Goal: Task Accomplishment & Management: Manage account settings

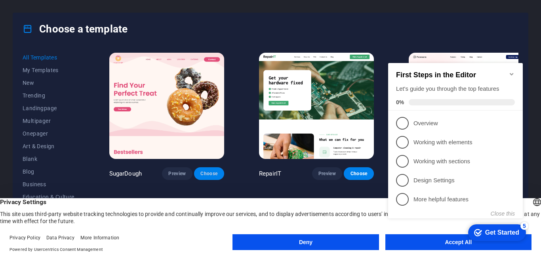
click at [206, 173] on span "Choose" at bounding box center [208, 173] width 17 height 6
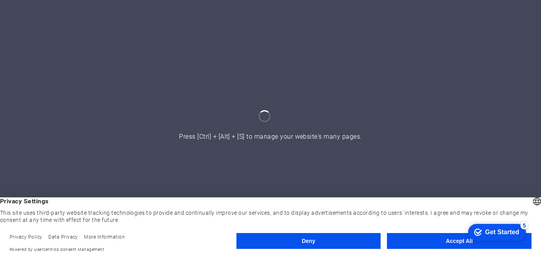
click at [487, 228] on div "Get Started" at bounding box center [502, 231] width 34 height 7
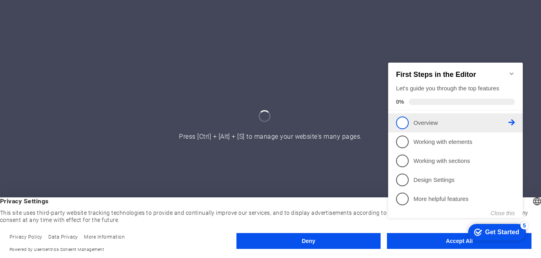
click at [430, 125] on link "1 Overview - incomplete" at bounding box center [455, 122] width 119 height 13
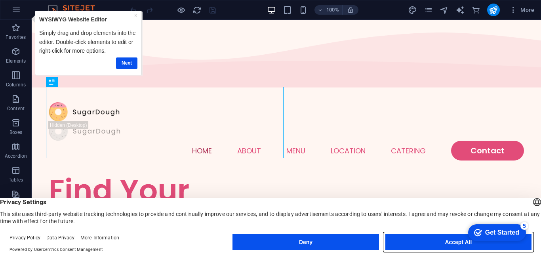
click at [411, 239] on button "Accept All" at bounding box center [458, 242] width 146 height 16
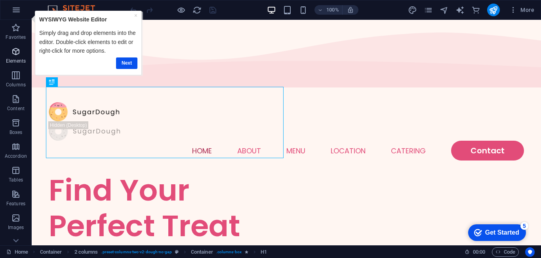
click at [16, 57] on span "Elements" at bounding box center [16, 56] width 32 height 19
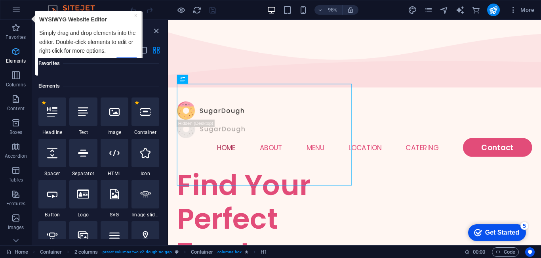
scroll to position [84, 0]
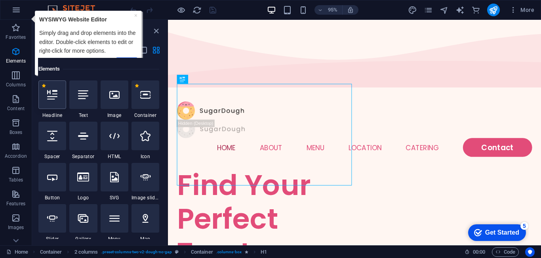
click at [47, 97] on div at bounding box center [52, 94] width 28 height 29
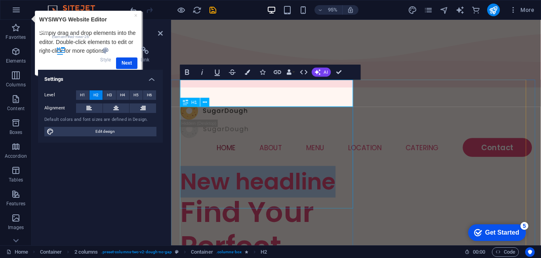
click at [284, 204] on div "Find Your Perfect Treat" at bounding box center [273, 257] width 185 height 107
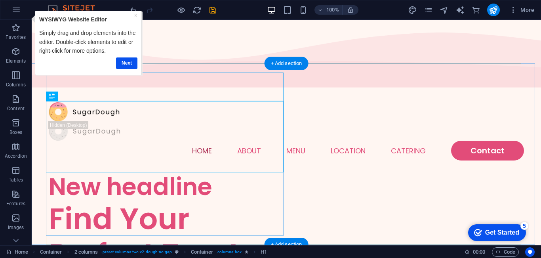
click at [198, 172] on div "New headline" at bounding box center [168, 186] width 238 height 29
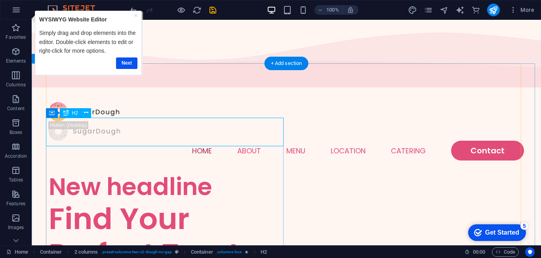
click at [143, 172] on div "New headline" at bounding box center [168, 186] width 238 height 29
click at [70, 172] on div "New headline" at bounding box center [168, 186] width 238 height 29
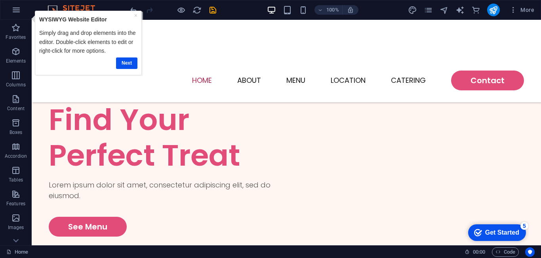
scroll to position [0, 0]
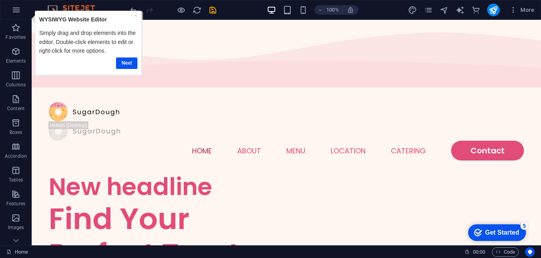
click at [487, 232] on div "Get Started" at bounding box center [502, 232] width 34 height 7
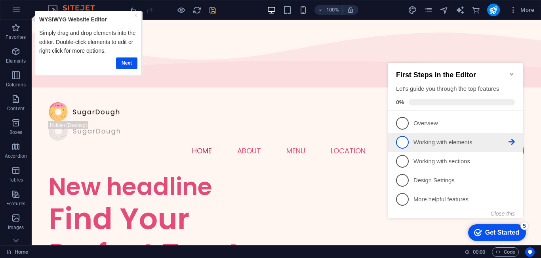
click at [448, 145] on link "2 Working with elements - incomplete" at bounding box center [455, 142] width 119 height 13
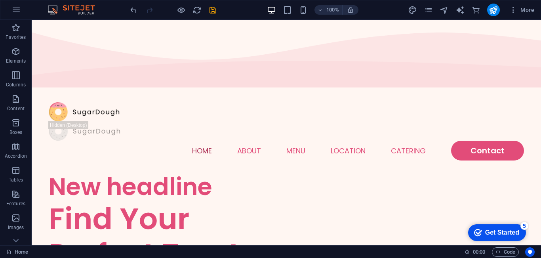
click at [492, 229] on div "Get Started" at bounding box center [502, 232] width 34 height 7
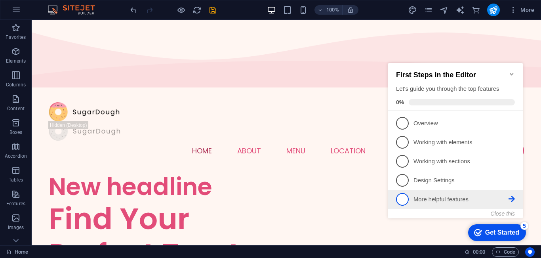
click at [465, 201] on p "More helpful features - incomplete" at bounding box center [460, 199] width 95 height 8
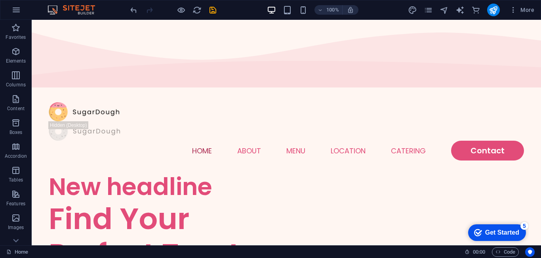
drag, startPoint x: 560, startPoint y: 400, endPoint x: 561, endPoint y: 392, distance: 7.5
click at [519, 236] on div "Get Started" at bounding box center [502, 232] width 34 height 7
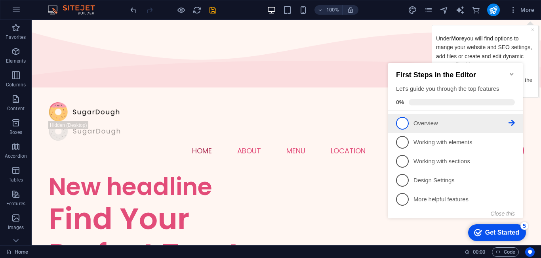
click at [431, 122] on p "Overview - incomplete" at bounding box center [460, 123] width 95 height 8
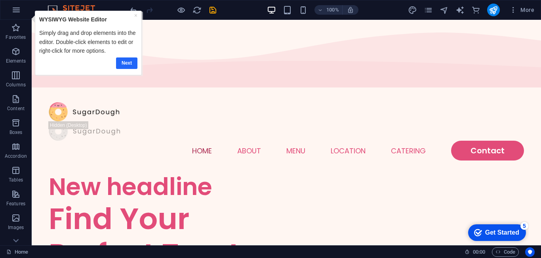
click at [129, 62] on link "Next" at bounding box center [126, 62] width 21 height 11
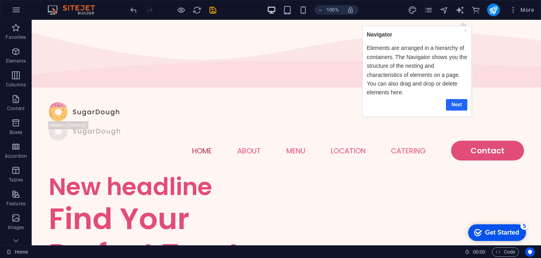
click at [450, 101] on link "Next" at bounding box center [455, 104] width 21 height 11
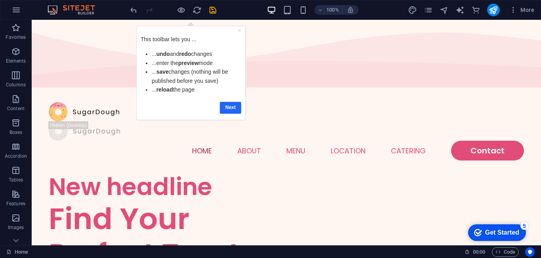
click at [229, 106] on link "Next" at bounding box center [230, 107] width 21 height 11
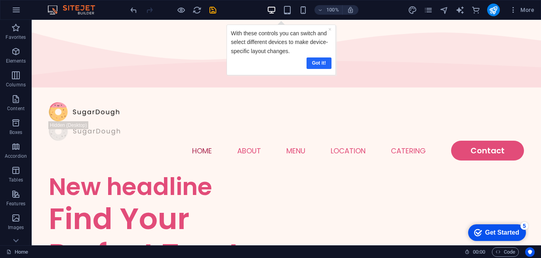
click at [320, 65] on link "Got it!" at bounding box center [318, 62] width 25 height 11
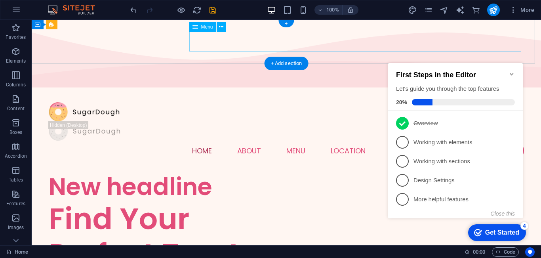
click at [500, 141] on nav "Home About Menu Location Catering Contact" at bounding box center [286, 151] width 475 height 20
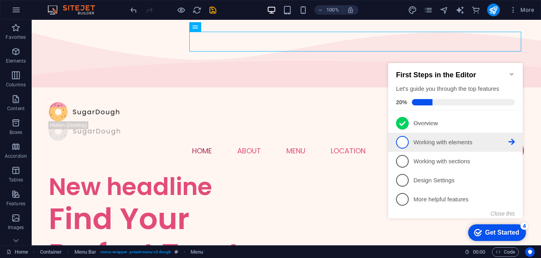
click at [460, 145] on link "2 Working with elements - incomplete" at bounding box center [455, 142] width 119 height 13
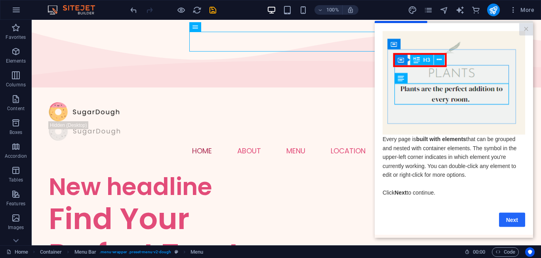
click at [511, 221] on link "Next" at bounding box center [512, 219] width 26 height 14
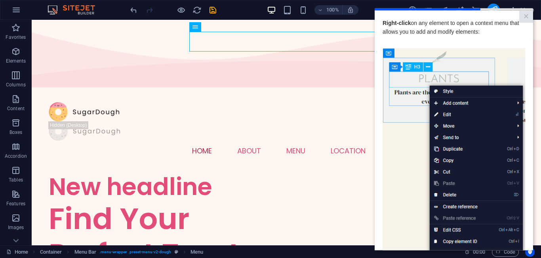
click at [407, 189] on img at bounding box center [453, 160] width 143 height 224
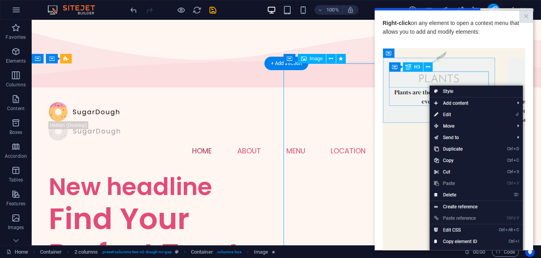
click at [392, 48] on img at bounding box center [453, 160] width 143 height 224
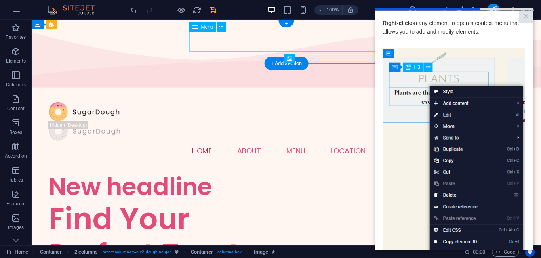
click at [290, 141] on nav "Home About Menu Location Catering Contact" at bounding box center [286, 151] width 475 height 20
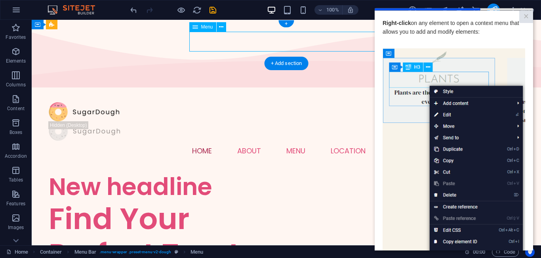
click at [394, 48] on img at bounding box center [453, 160] width 143 height 224
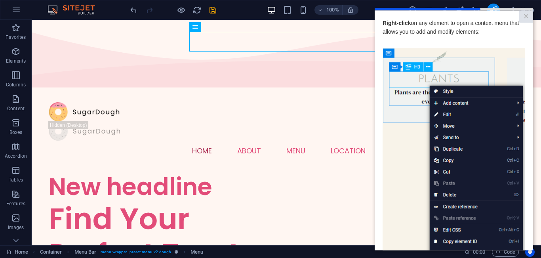
scroll to position [101, 0]
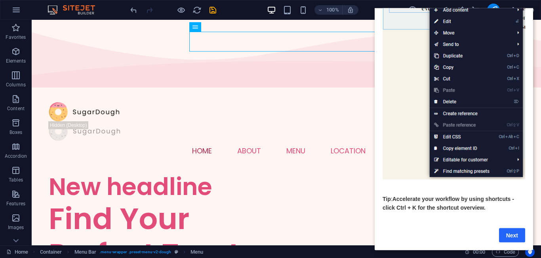
click at [514, 228] on link "Next" at bounding box center [512, 235] width 26 height 14
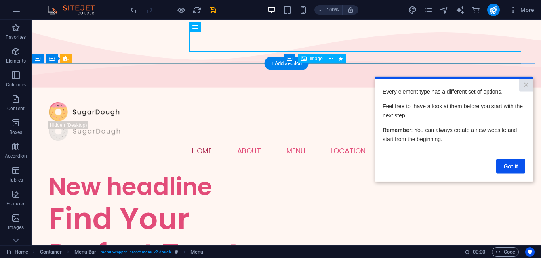
scroll to position [0, 0]
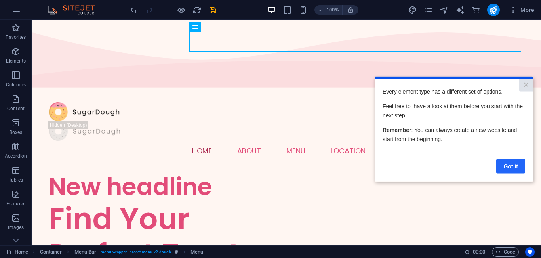
click at [510, 163] on link "Got it" at bounding box center [510, 166] width 29 height 14
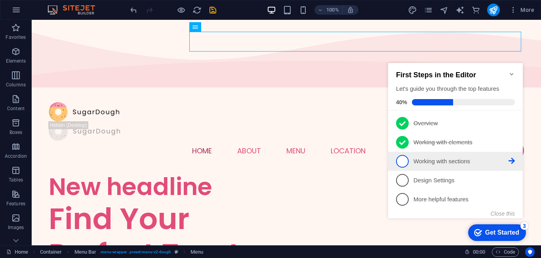
click at [449, 158] on p "Working with sections - incomplete" at bounding box center [460, 161] width 95 height 8
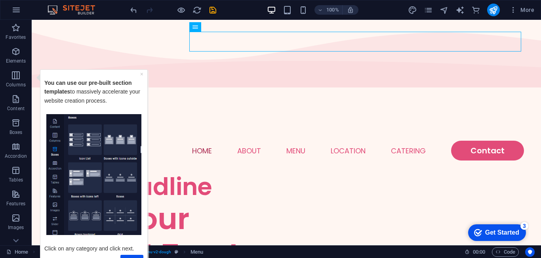
click at [504, 232] on div "Get Started" at bounding box center [502, 232] width 34 height 7
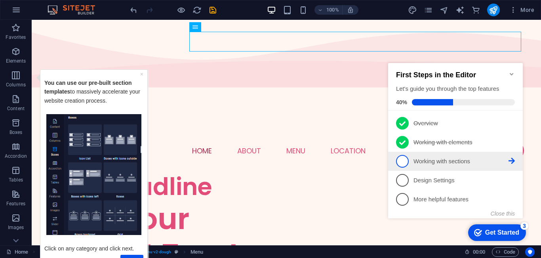
click at [460, 158] on p "Working with sections - incomplete" at bounding box center [460, 161] width 95 height 8
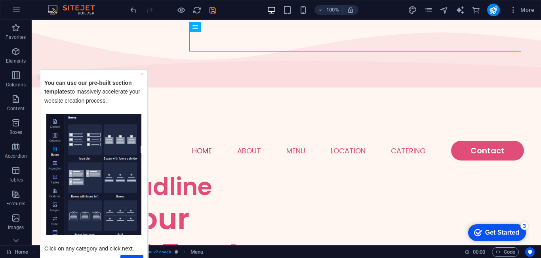
click at [131, 253] on div "Next" at bounding box center [93, 259] width 99 height 15
click at [134, 256] on link "Next" at bounding box center [131, 259] width 23 height 11
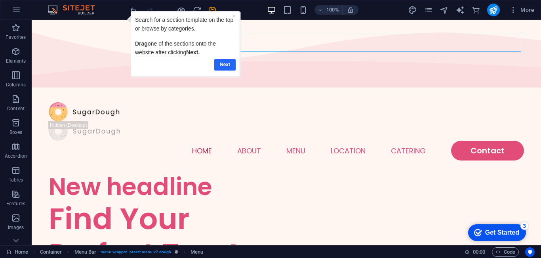
click at [227, 64] on link "Next" at bounding box center [224, 64] width 21 height 11
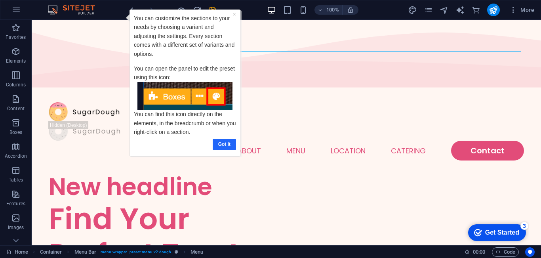
click at [226, 141] on link "Got it" at bounding box center [224, 144] width 23 height 11
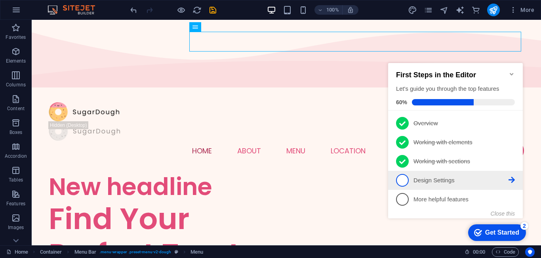
click at [438, 179] on p "Design Settings - incomplete" at bounding box center [460, 180] width 95 height 8
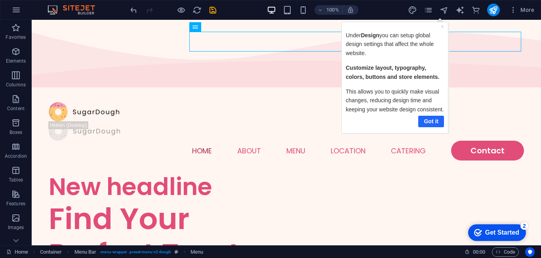
click at [432, 122] on link "Got it" at bounding box center [431, 120] width 26 height 11
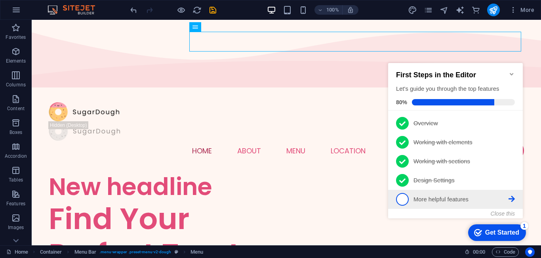
click at [446, 195] on p "More helpful features - incomplete" at bounding box center [460, 199] width 95 height 8
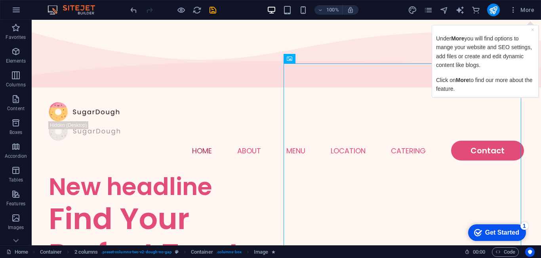
click at [465, 88] on p "Click on More to find our more about the feature." at bounding box center [485, 85] width 98 height 18
click at [516, 229] on div "Get Started" at bounding box center [502, 232] width 34 height 7
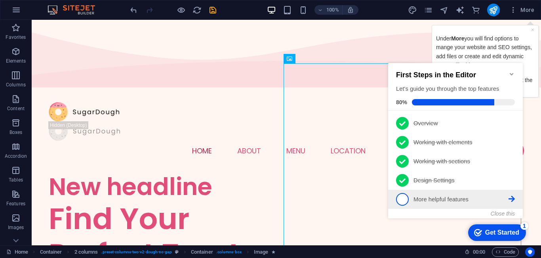
click at [434, 199] on p "More helpful features - incomplete" at bounding box center [460, 199] width 95 height 8
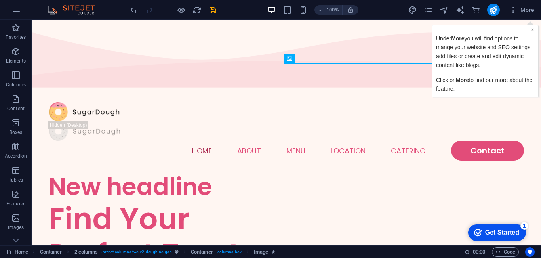
click at [531, 29] on link "×" at bounding box center [532, 30] width 3 height 6
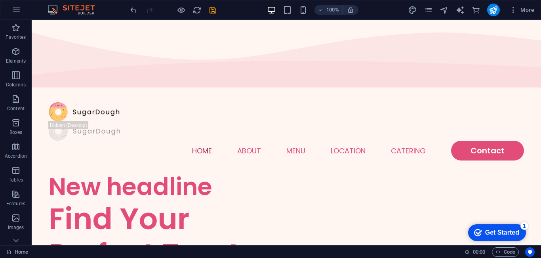
click at [489, 233] on div "Get Started" at bounding box center [502, 232] width 34 height 7
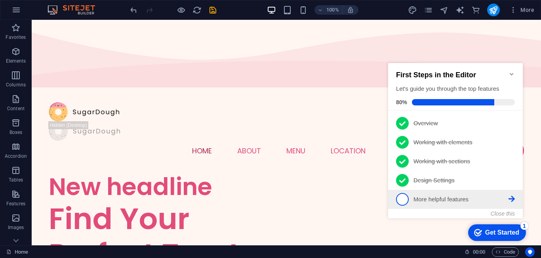
click at [424, 200] on p "More helpful features - incomplete" at bounding box center [460, 199] width 95 height 8
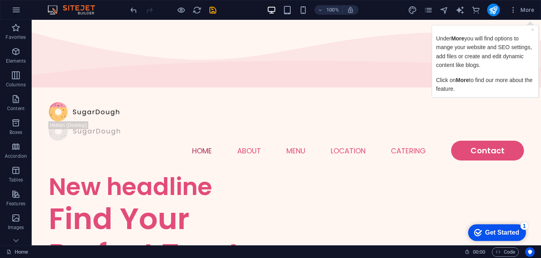
drag, startPoint x: 938, startPoint y: 33, endPoint x: 479, endPoint y: 161, distance: 476.9
click html "× Under More you will find options to mange your website and SEO settings, add …"
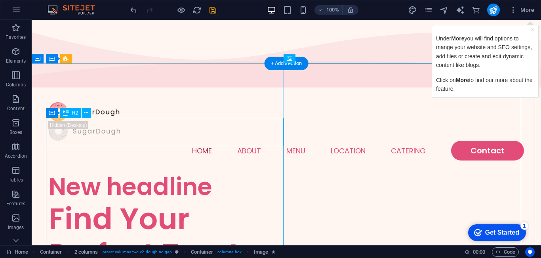
click at [189, 172] on div "New headline" at bounding box center [168, 186] width 238 height 29
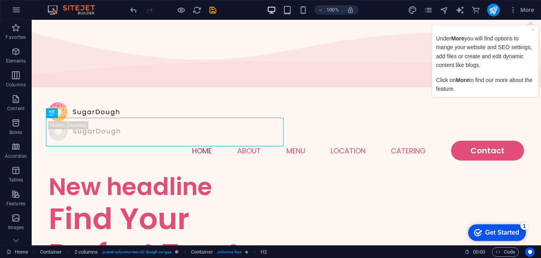
click at [493, 231] on div "Get Started" at bounding box center [502, 232] width 34 height 7
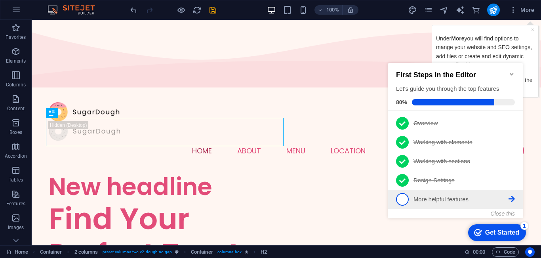
click at [463, 198] on p "More helpful features - incomplete" at bounding box center [460, 199] width 95 height 8
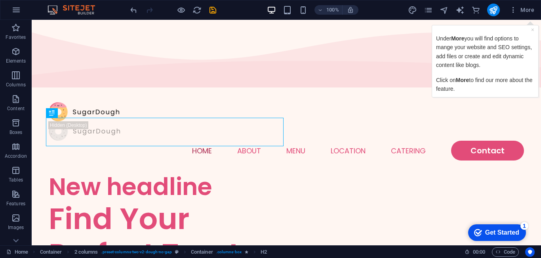
click at [491, 232] on div "Get Started" at bounding box center [502, 232] width 34 height 7
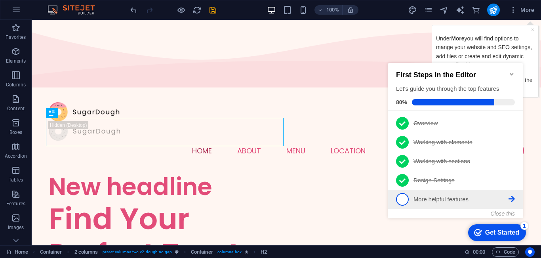
click at [441, 202] on link "5 More helpful features - incomplete" at bounding box center [455, 199] width 119 height 13
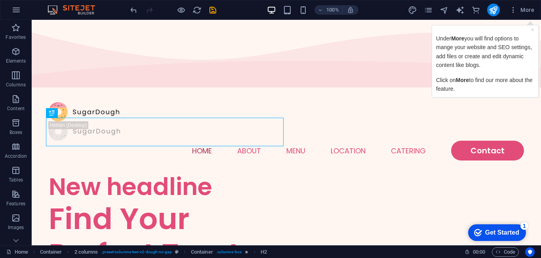
drag, startPoint x: 506, startPoint y: 235, endPoint x: 582, endPoint y: 353, distance: 140.9
click at [505, 235] on div "Get Started" at bounding box center [502, 232] width 34 height 7
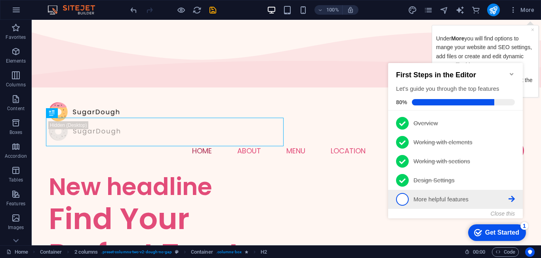
click at [460, 199] on p "More helpful features - incomplete" at bounding box center [460, 199] width 95 height 8
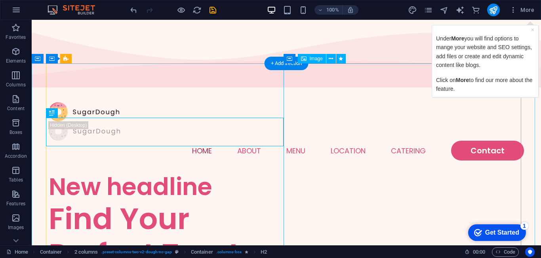
drag, startPoint x: 506, startPoint y: 98, endPoint x: 904, endPoint y: 100, distance: 398.3
click at [506, 98] on div "× Under More you will find options to mange your website and SEO settings, add …" at bounding box center [484, 58] width 109 height 79
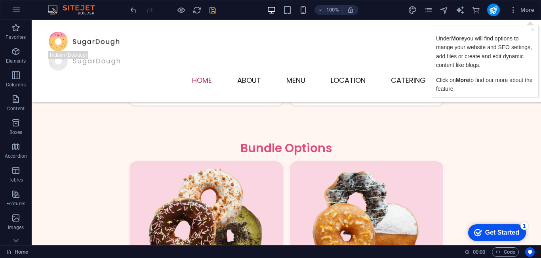
scroll to position [1029, 0]
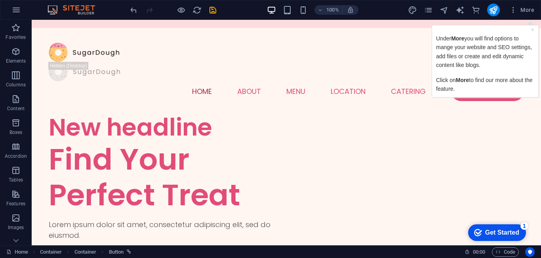
scroll to position [0, 0]
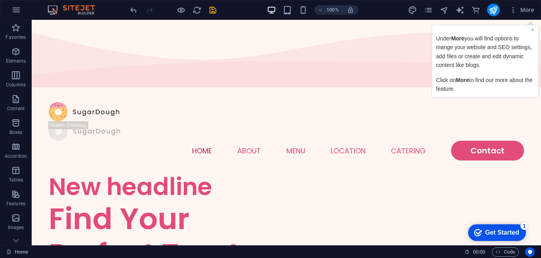
click at [533, 27] on link "×" at bounding box center [532, 30] width 3 height 6
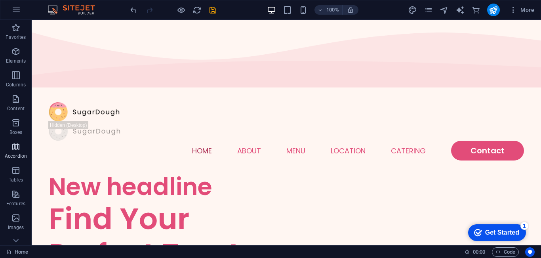
click at [17, 156] on p "Accordion" at bounding box center [16, 156] width 22 height 6
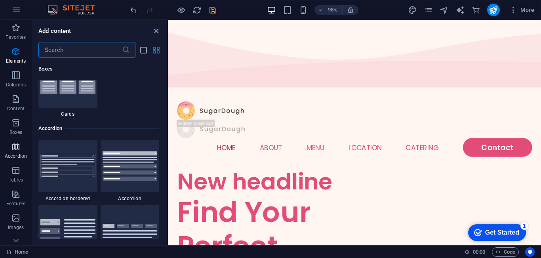
scroll to position [2528, 0]
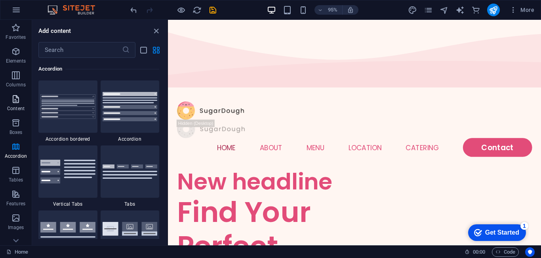
click at [14, 108] on p "Content" at bounding box center [15, 108] width 17 height 6
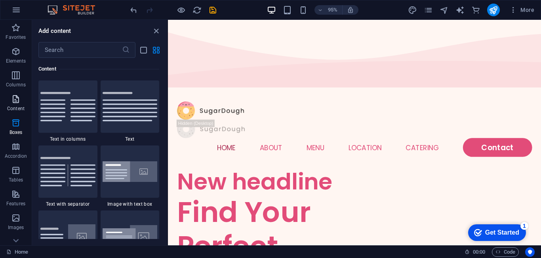
scroll to position [1385, 0]
click at [16, 49] on icon "button" at bounding box center [16, 52] width 10 height 10
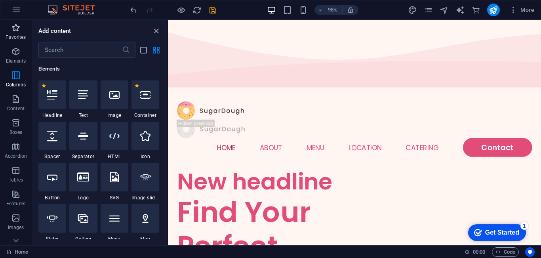
click at [15, 26] on icon "button" at bounding box center [16, 28] width 10 height 10
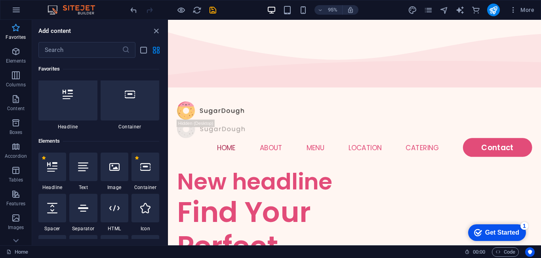
scroll to position [0, 0]
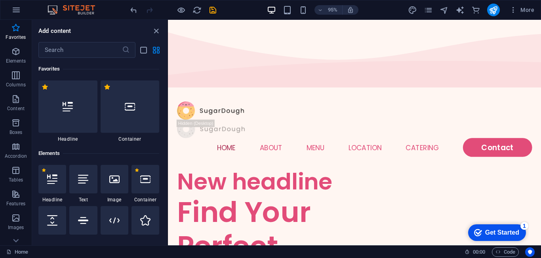
drag, startPoint x: 490, startPoint y: 234, endPoint x: 569, endPoint y: 390, distance: 175.1
click at [492, 229] on div "Get Started" at bounding box center [502, 232] width 34 height 7
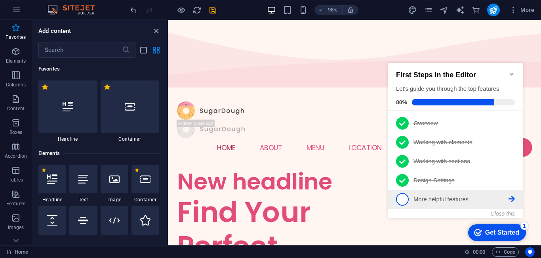
click at [508, 194] on link "5 More helpful features - incomplete" at bounding box center [455, 199] width 119 height 13
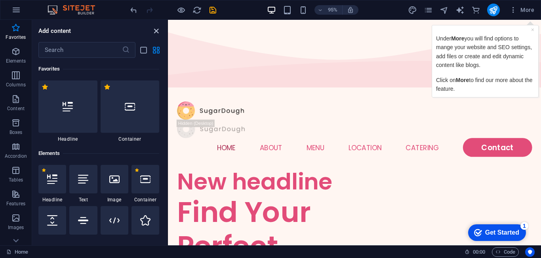
click at [156, 32] on icon "close panel" at bounding box center [156, 31] width 9 height 9
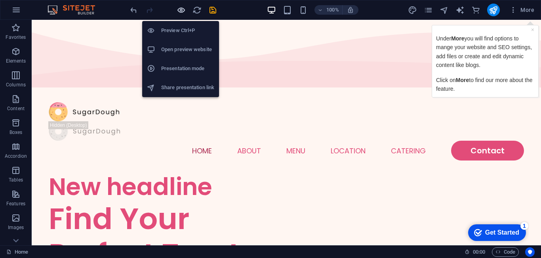
click at [181, 8] on icon "button" at bounding box center [181, 10] width 9 height 9
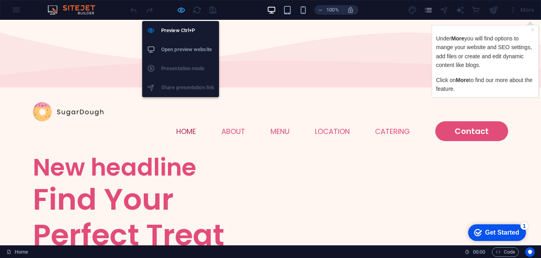
click at [181, 8] on icon "button" at bounding box center [181, 10] width 9 height 9
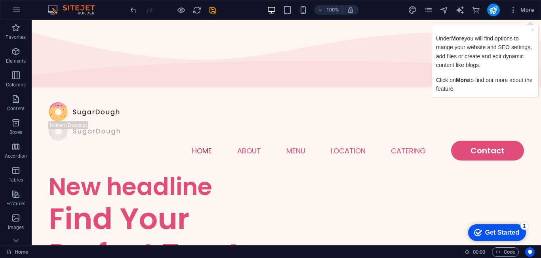
click at [218, 9] on div "100% More" at bounding box center [333, 10] width 409 height 13
click at [215, 8] on icon "save" at bounding box center [212, 10] width 9 height 9
click at [16, 11] on icon "button" at bounding box center [16, 10] width 10 height 10
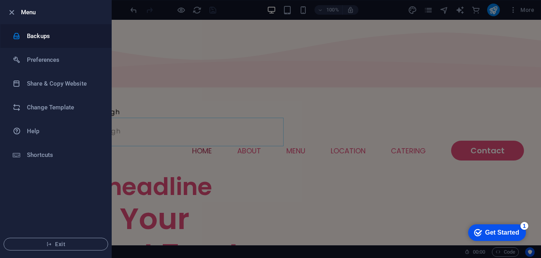
click at [37, 33] on h6 "Backups" at bounding box center [63, 36] width 73 height 10
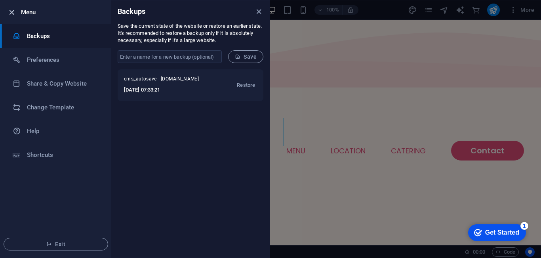
click at [12, 11] on icon "button" at bounding box center [11, 12] width 9 height 9
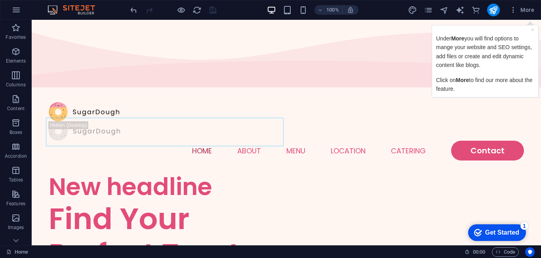
click at [505, 226] on div "checkmark Get Started 1" at bounding box center [497, 232] width 58 height 17
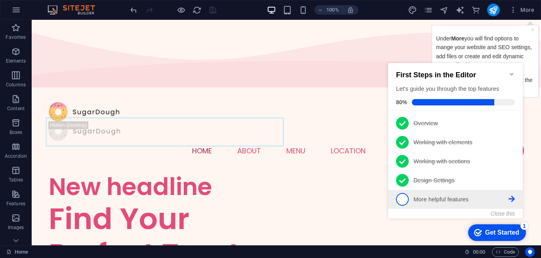
click at [430, 200] on p "More helpful features - incomplete" at bounding box center [460, 199] width 95 height 8
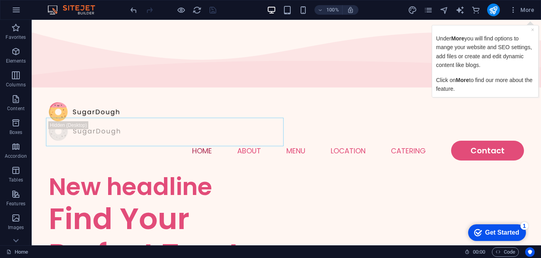
click div "checkmark Get Started 1 First Steps in the Editor Let's guide you through the t…"
click at [492, 87] on p "Click on More to find our more about the feature." at bounding box center [485, 85] width 98 height 18
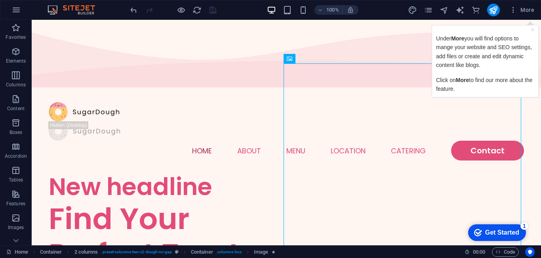
click at [479, 91] on p "Click on More to find our more about the feature." at bounding box center [485, 85] width 98 height 18
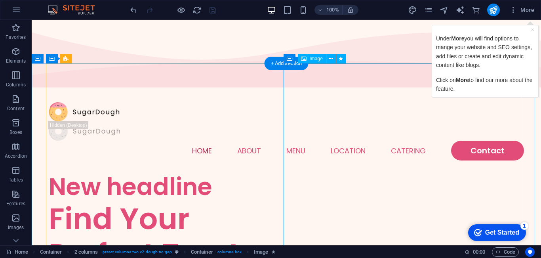
click at [510, 76] on p "Click on More to find our more about the feature." at bounding box center [485, 85] width 98 height 18
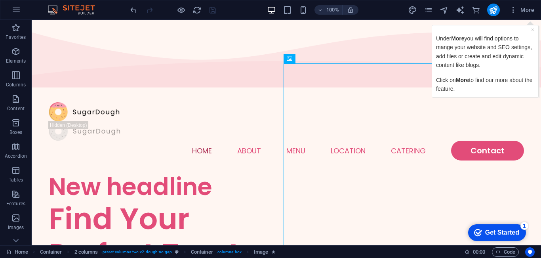
click at [508, 50] on p "Under More you will find options to mange your website and SEO settings, add fi…" at bounding box center [485, 52] width 98 height 36
click at [483, 44] on p "Under More you will find options to mange your website and SEO settings, add fi…" at bounding box center [485, 52] width 98 height 36
click at [534, 55] on p "Under More you will find options to mange your website and SEO settings, add fi…" at bounding box center [485, 52] width 98 height 36
click at [531, 32] on link "×" at bounding box center [532, 30] width 3 height 6
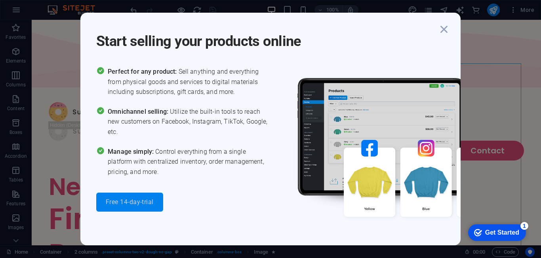
click at [127, 206] on button "Free 14-day-trial" at bounding box center [129, 201] width 67 height 19
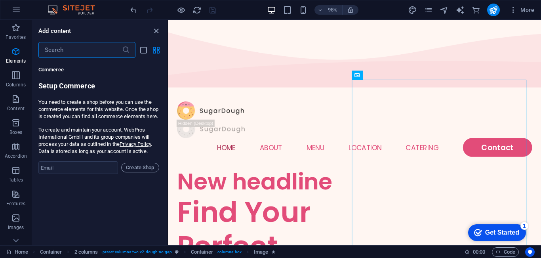
scroll to position [7630, 0]
click at [141, 171] on span "Create Shop" at bounding box center [140, 167] width 31 height 10
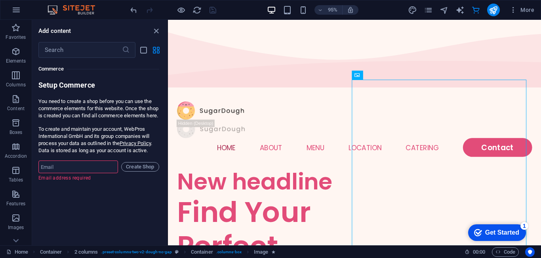
click at [76, 171] on input "email" at bounding box center [78, 166] width 80 height 13
click at [156, 30] on icon "close panel" at bounding box center [156, 31] width 9 height 9
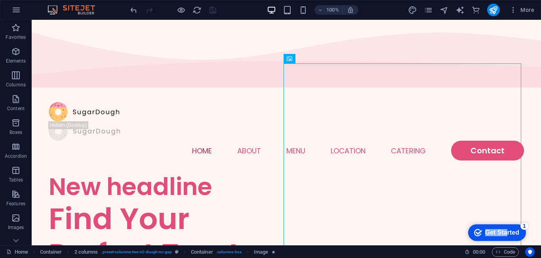
click at [506, 227] on div "checkmark Get Started 1" at bounding box center [497, 232] width 58 height 17
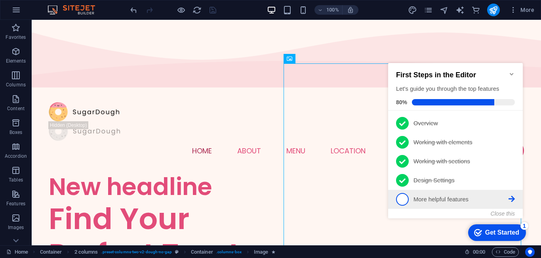
click at [446, 200] on p "More helpful features - incomplete" at bounding box center [460, 199] width 95 height 8
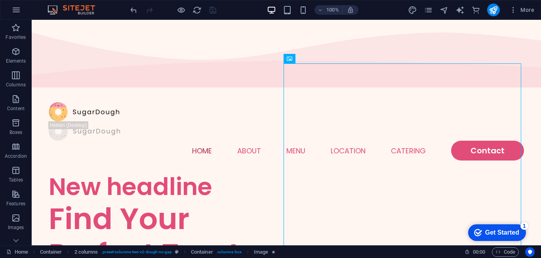
scroll to position [0, 0]
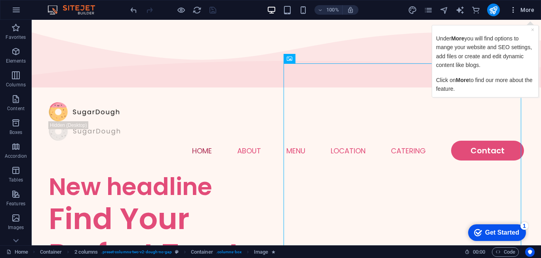
click at [529, 8] on span "More" at bounding box center [521, 10] width 25 height 8
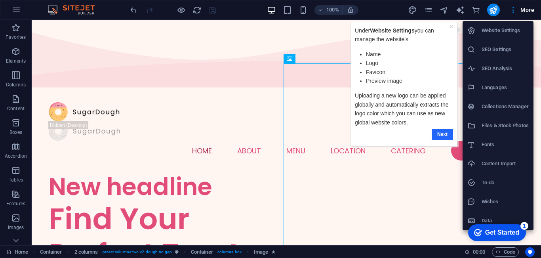
click at [443, 135] on link "Next" at bounding box center [442, 134] width 21 height 11
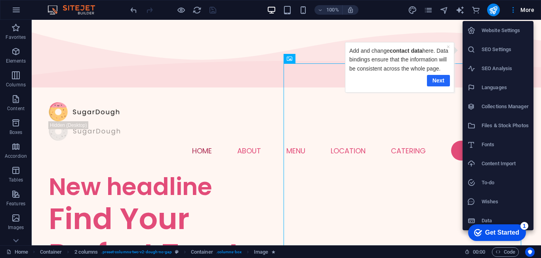
click at [438, 86] on link "Next" at bounding box center [438, 80] width 23 height 11
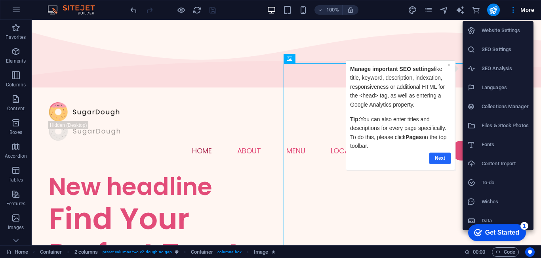
click at [440, 156] on link "Next" at bounding box center [439, 157] width 21 height 11
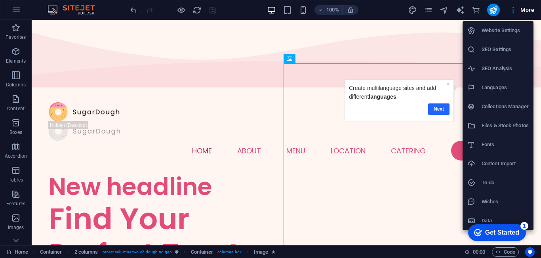
click at [435, 107] on link "Next" at bounding box center [438, 108] width 21 height 11
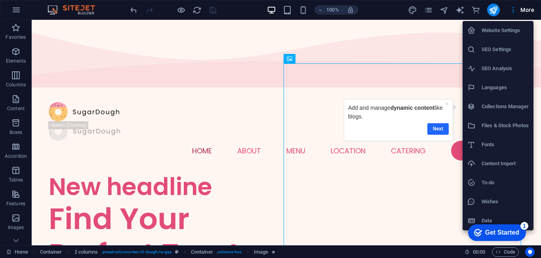
click at [431, 125] on link "Next" at bounding box center [437, 128] width 21 height 11
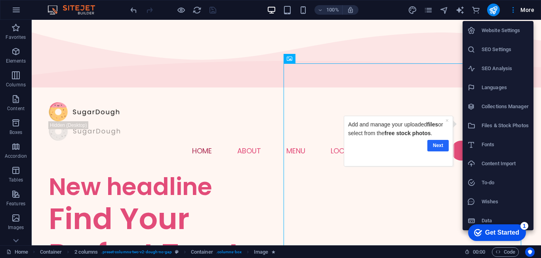
click at [441, 145] on link "Next" at bounding box center [437, 145] width 21 height 11
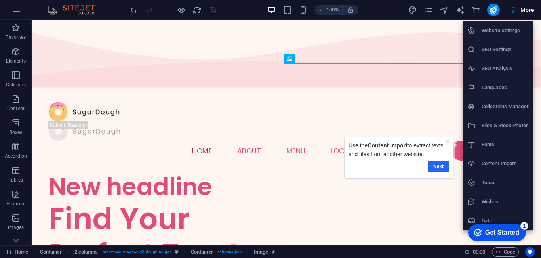
click at [439, 164] on link "Next" at bounding box center [438, 166] width 21 height 11
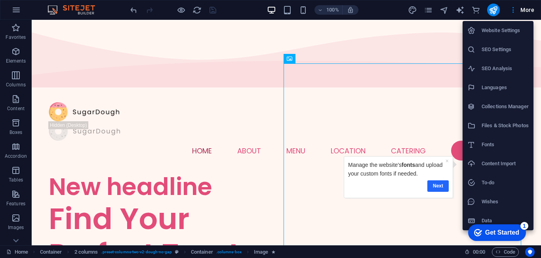
click at [441, 186] on link "Next" at bounding box center [437, 185] width 21 height 11
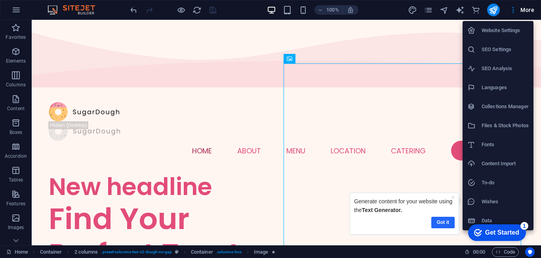
click at [447, 221] on link "Got it" at bounding box center [442, 222] width 23 height 11
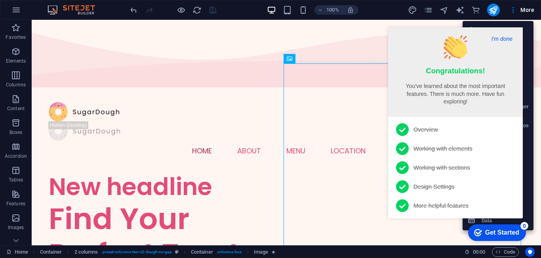
click at [504, 39] on button "I'm done" at bounding box center [502, 38] width 26 height 7
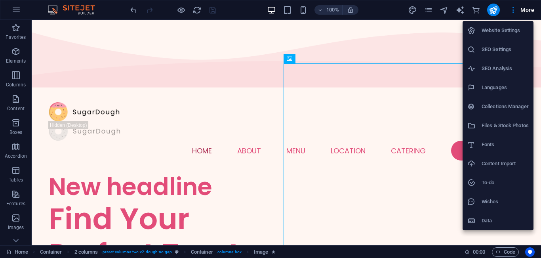
click at [487, 29] on h6 "Website Settings" at bounding box center [504, 31] width 47 height 10
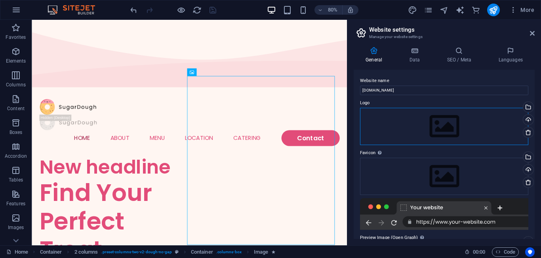
click at [426, 120] on div "Drag files here, click to choose files or select files from Files or our free s…" at bounding box center [444, 126] width 168 height 37
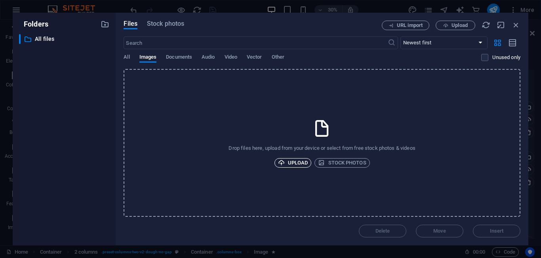
click at [300, 161] on span "Upload" at bounding box center [293, 163] width 30 height 10
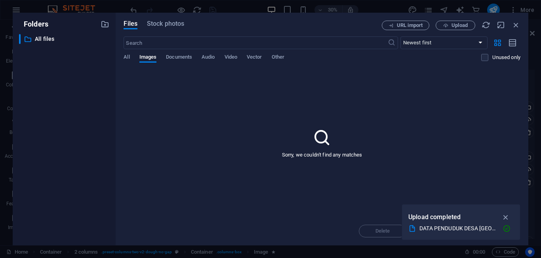
click at [413, 151] on div "Sorry, we couldn't find any matches" at bounding box center [322, 143] width 397 height 148
click at [325, 182] on div "Sorry, we couldn't find any matches" at bounding box center [322, 143] width 397 height 148
click at [505, 217] on icon "button" at bounding box center [505, 217] width 9 height 9
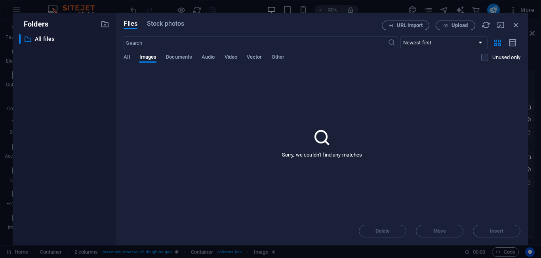
click at [344, 142] on div "Sorry, we couldn't find any matches" at bounding box center [322, 143] width 397 height 148
click at [186, 57] on span "Documents" at bounding box center [179, 57] width 26 height 11
click at [209, 58] on span "Audio" at bounding box center [208, 57] width 13 height 11
click at [231, 55] on span "Video" at bounding box center [230, 57] width 13 height 11
click at [147, 59] on span "Images" at bounding box center [147, 57] width 17 height 11
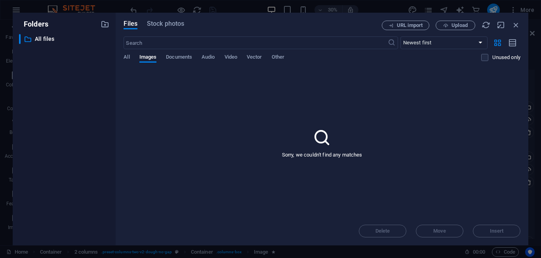
click at [314, 145] on icon at bounding box center [322, 137] width 20 height 20
click at [184, 57] on span "Documents" at bounding box center [179, 57] width 26 height 11
click at [485, 55] on label at bounding box center [484, 57] width 7 height 7
click at [0, 0] on input "checkbox" at bounding box center [0, 0] width 0 height 0
click at [500, 228] on div "Delete Move Insert" at bounding box center [322, 227] width 397 height 21
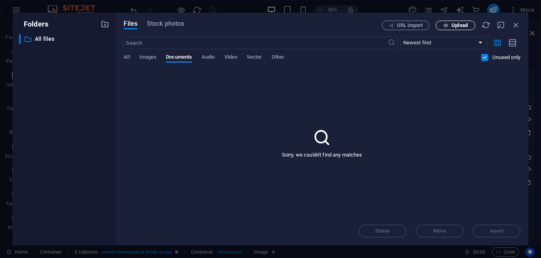
click at [451, 22] on button "Upload" at bounding box center [456, 26] width 40 height 10
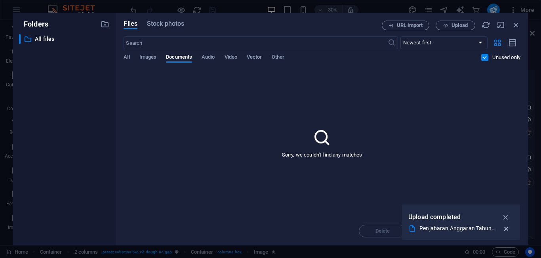
click at [505, 227] on icon "button" at bounding box center [506, 228] width 8 height 8
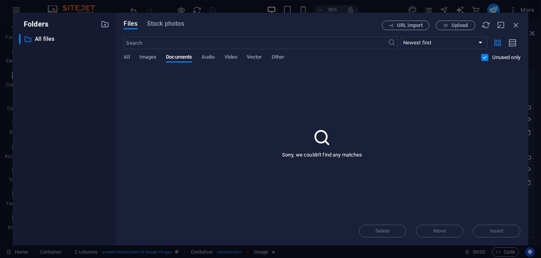
click at [420, 97] on div "Sorry, we couldn't find any matches" at bounding box center [322, 143] width 397 height 148
click at [517, 24] on icon "button" at bounding box center [516, 25] width 9 height 9
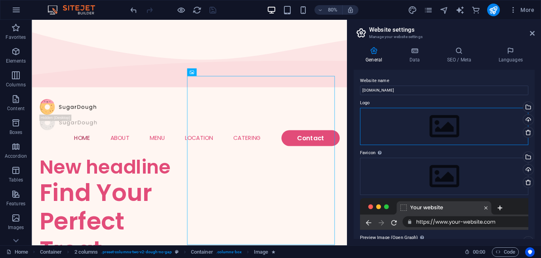
click at [461, 120] on div "Drag files here, click to choose files or select files from Files or our free s…" at bounding box center [444, 126] width 168 height 37
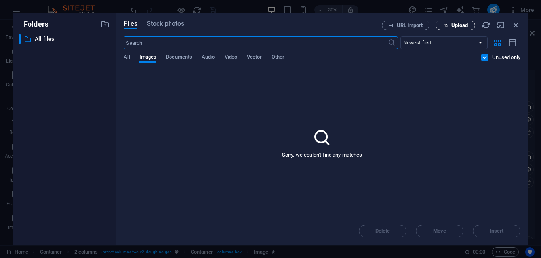
click at [450, 25] on span "Upload" at bounding box center [455, 25] width 32 height 5
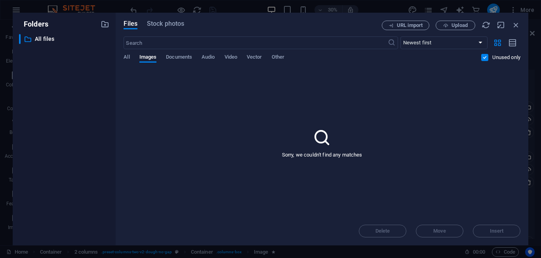
click at [517, 19] on div "Files Stock photos URL import Upload ​ Newest first Oldest first Name (A-Z) Nam…" at bounding box center [322, 129] width 413 height 232
click at [515, 24] on icon "button" at bounding box center [516, 25] width 9 height 9
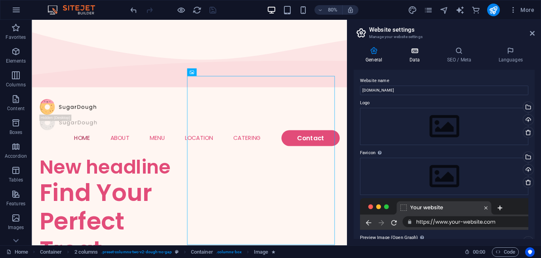
click at [406, 57] on h4 "Data" at bounding box center [416, 55] width 38 height 17
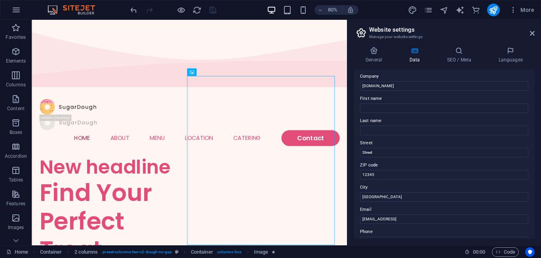
scroll to position [16, 0]
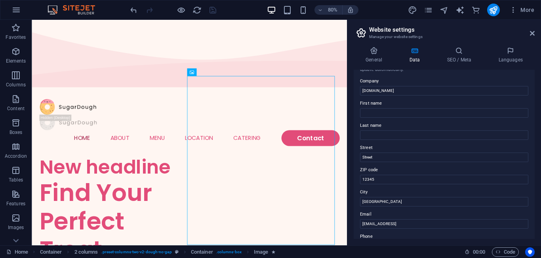
drag, startPoint x: 470, startPoint y: 56, endPoint x: 484, endPoint y: 70, distance: 19.9
click at [470, 56] on h4 "SEO / Meta" at bounding box center [460, 55] width 51 height 17
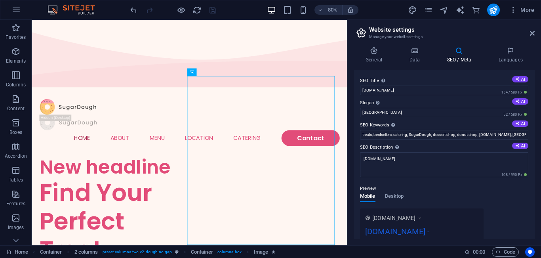
click at [401, 231] on div "[DOMAIN_NAME] - [GEOGRAPHIC_DATA]" at bounding box center [421, 238] width 113 height 27
click at [510, 51] on icon at bounding box center [510, 51] width 48 height 8
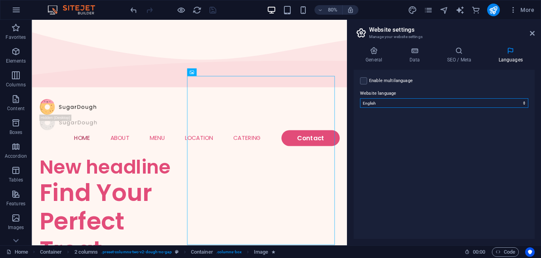
click at [459, 101] on select "Abkhazian Afar Afrikaans Akan Albanian Amharic Arabic Aragonese Armenian Assame…" at bounding box center [444, 103] width 168 height 10
select select "70"
click at [360, 98] on select "Abkhazian Afar Afrikaans Akan Albanian Amharic Arabic Aragonese Armenian Assame…" at bounding box center [444, 103] width 168 height 10
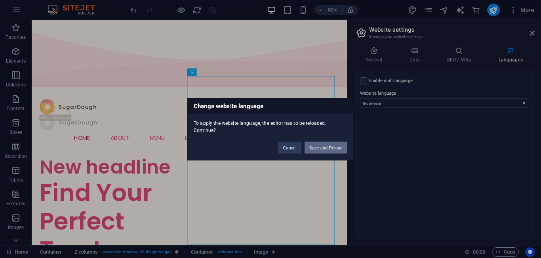
click at [319, 148] on button "Save and Reload" at bounding box center [325, 147] width 43 height 12
